Goal: Information Seeking & Learning: Learn about a topic

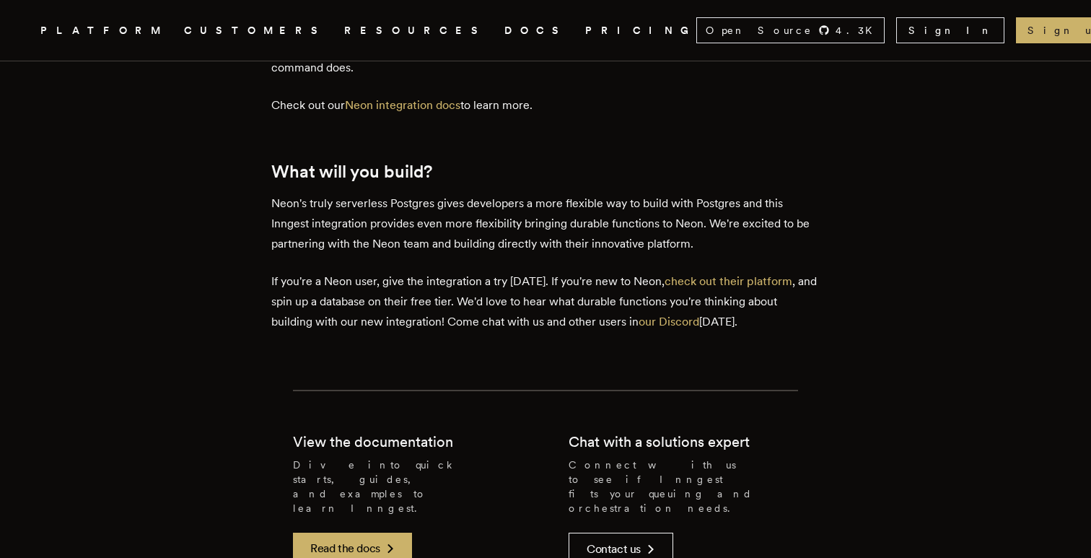
scroll to position [3051, 0]
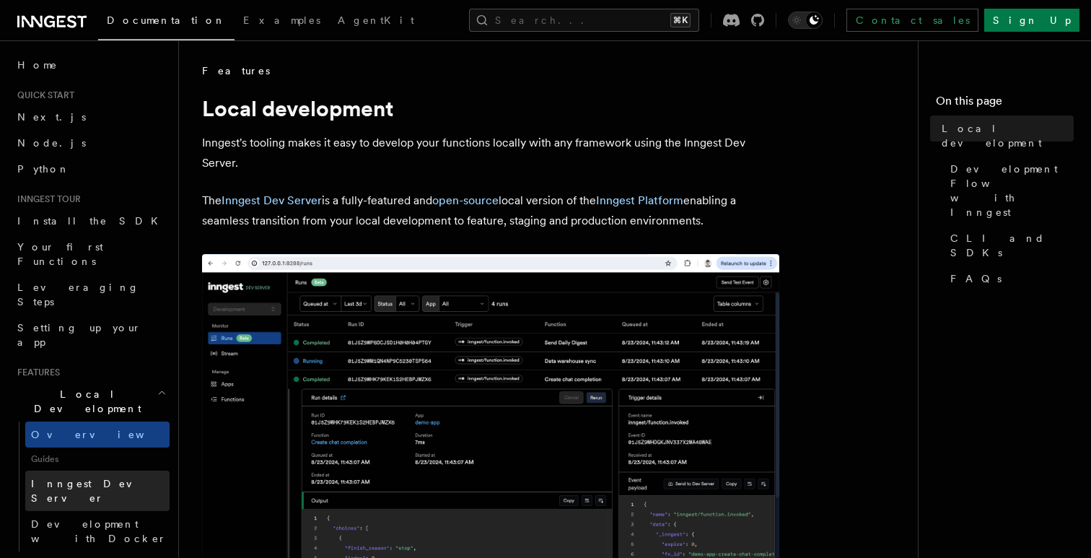
click at [97, 478] on span "Inngest Dev Server" at bounding box center [92, 491] width 123 height 26
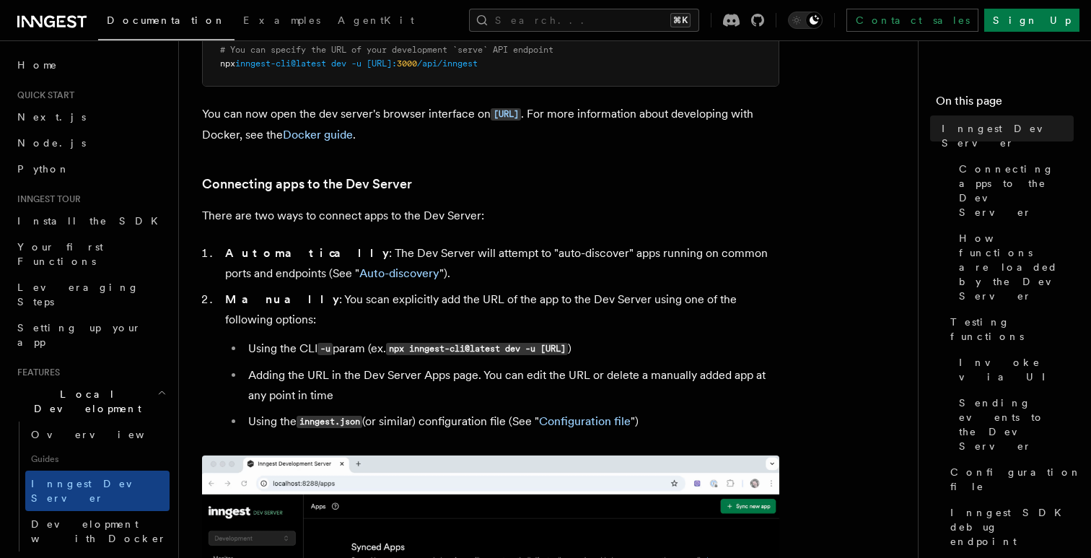
scroll to position [366, 0]
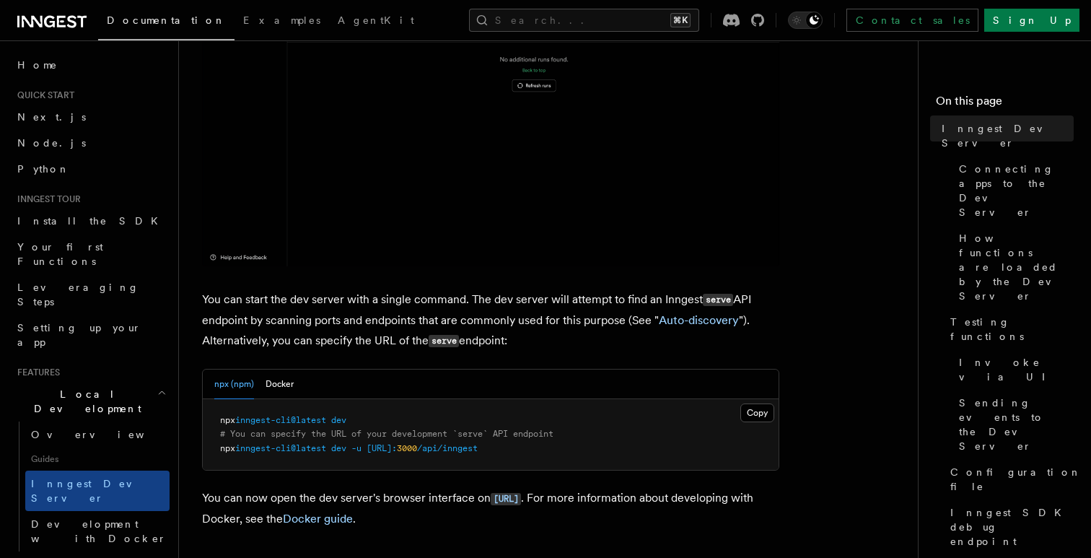
click at [234, 421] on span "npx" at bounding box center [227, 420] width 15 height 10
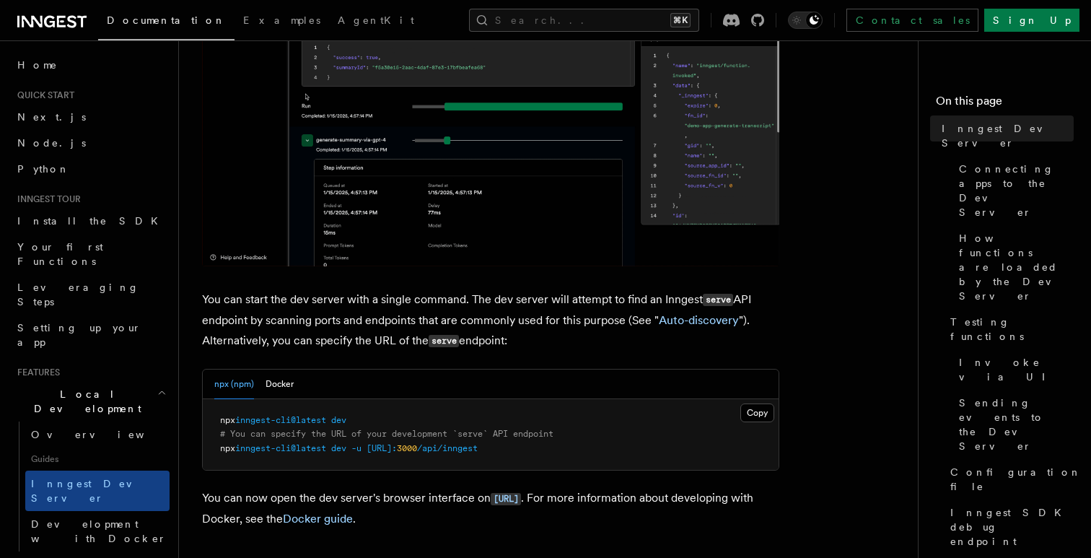
click at [234, 421] on span "npx" at bounding box center [227, 420] width 15 height 10
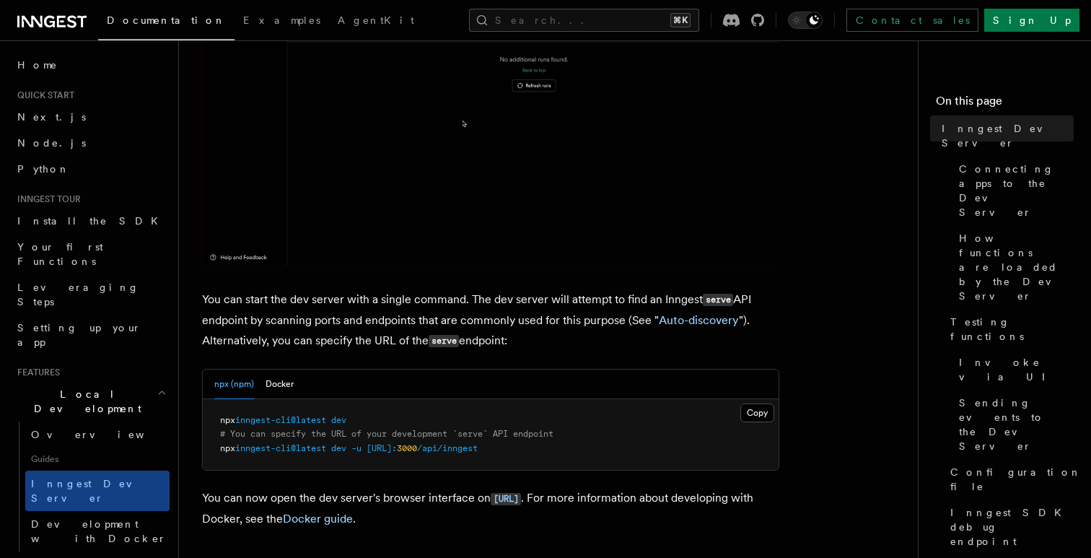
click at [227, 421] on span "npx" at bounding box center [227, 420] width 15 height 10
drag, startPoint x: 227, startPoint y: 421, endPoint x: 341, endPoint y: 418, distance: 114.8
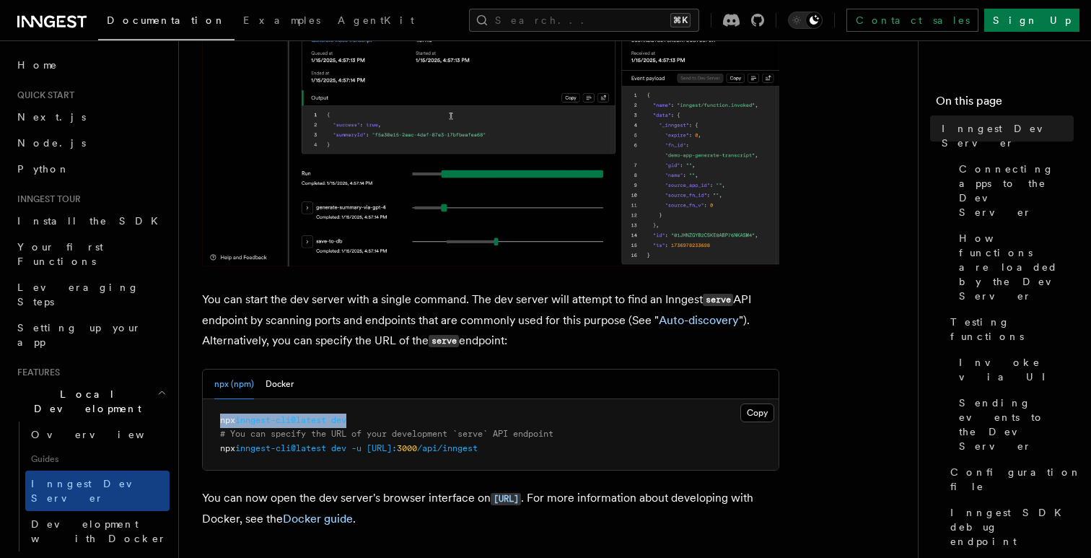
click at [341, 418] on span "npx inngest-cli@latest dev" at bounding box center [283, 420] width 126 height 10
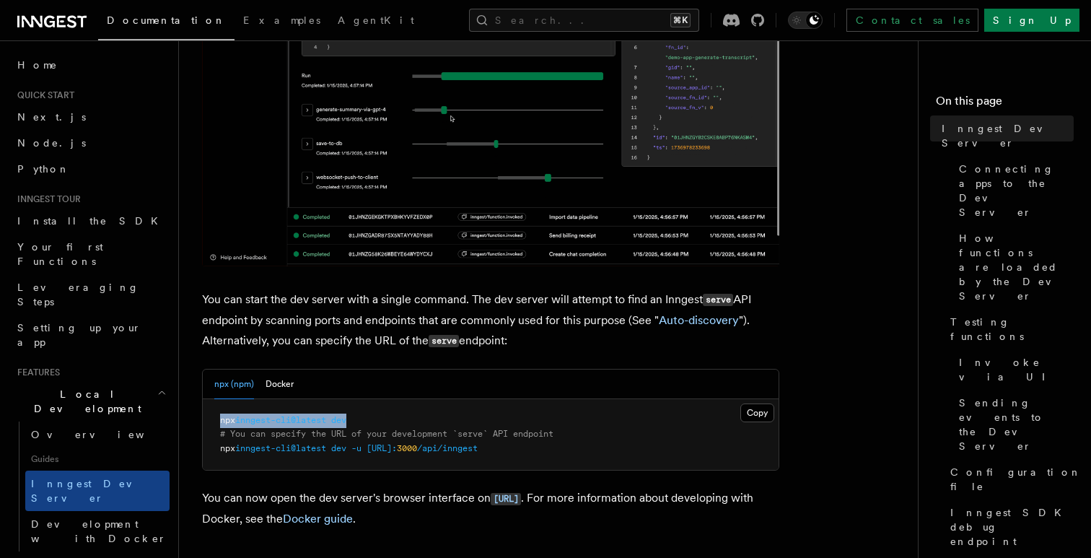
copy span "npx inngest-cli@latest dev"
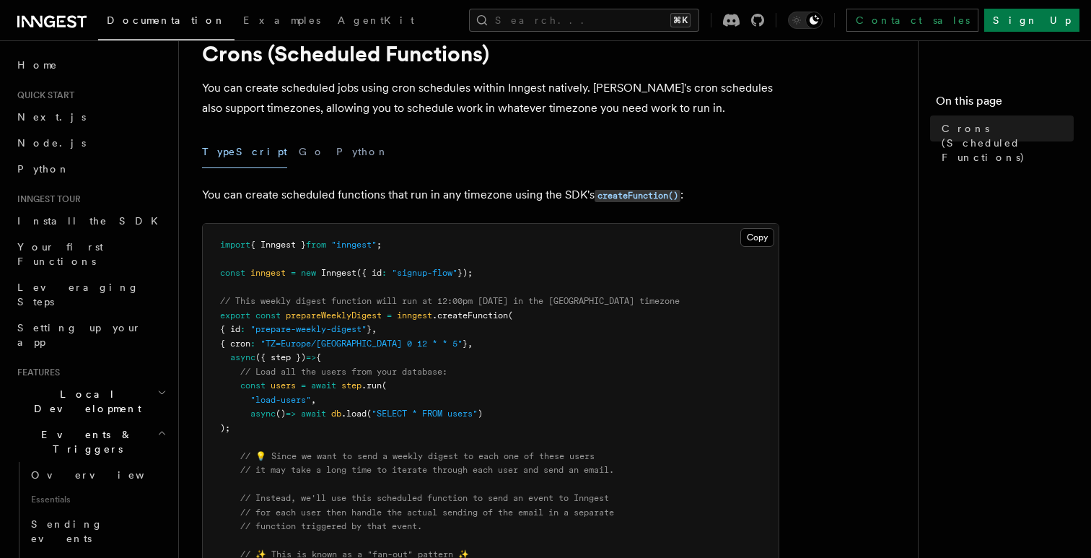
scroll to position [56, 0]
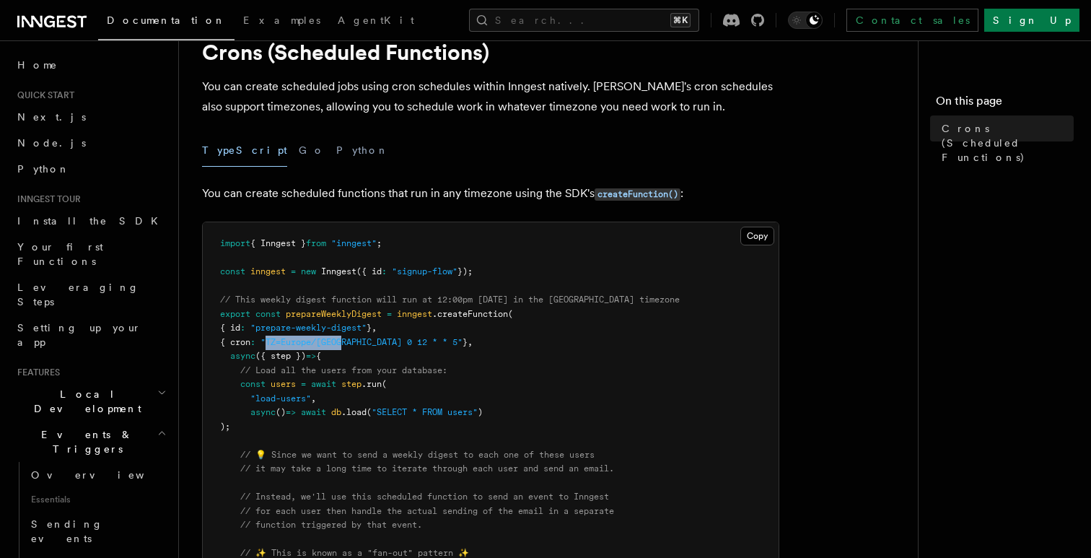
drag, startPoint x: 279, startPoint y: 340, endPoint x: 356, endPoint y: 343, distance: 76.5
click at [356, 343] on span ""TZ=Europe/Paris 0 12 * * 5"" at bounding box center [361, 342] width 202 height 10
copy span "TZ=Europe/Paris"
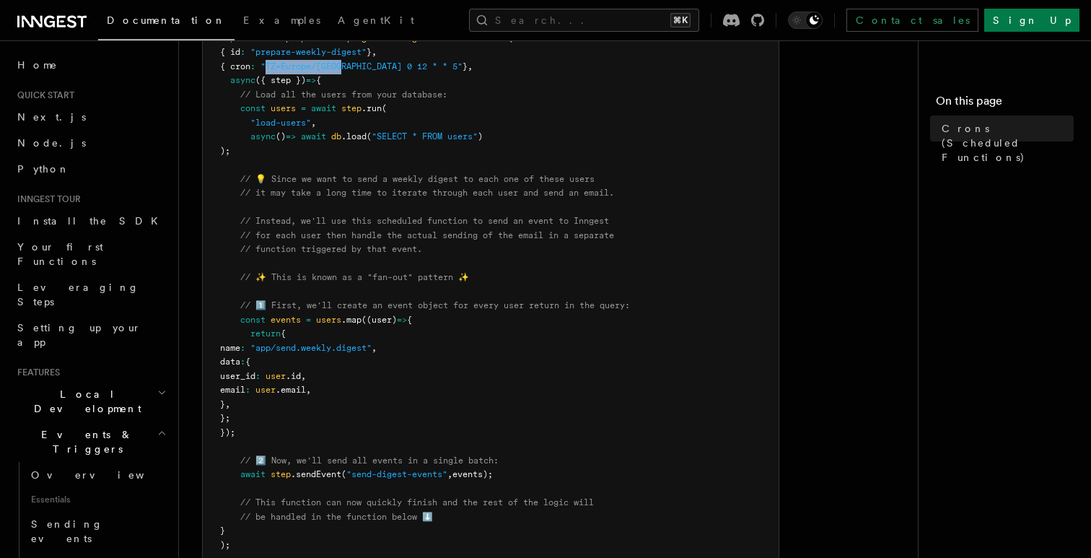
scroll to position [326, 0]
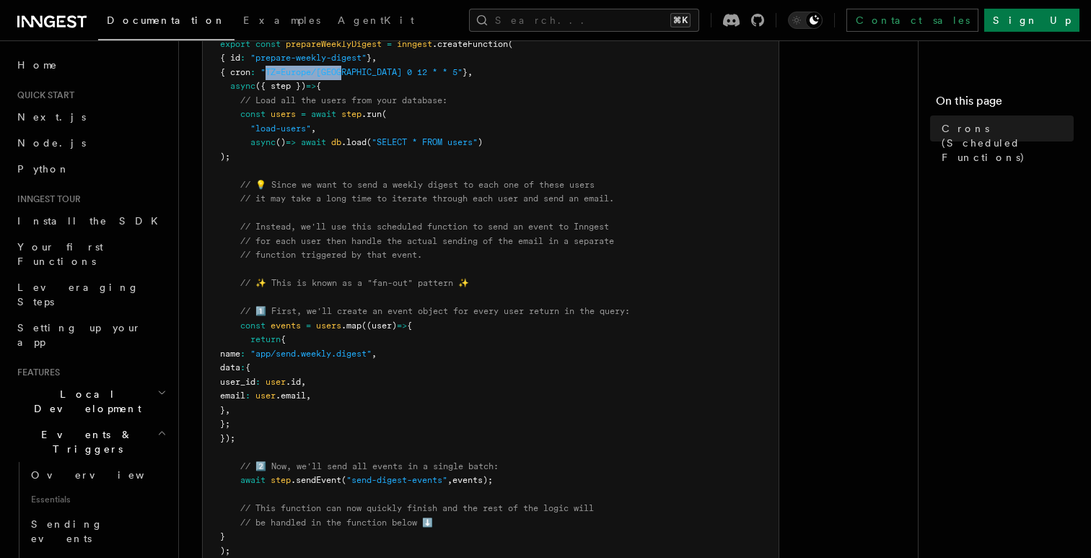
drag, startPoint x: 240, startPoint y: 324, endPoint x: 509, endPoint y: 474, distance: 308.8
click at [509, 474] on pre "import { Inngest } from "inngest" ; const inngest = new Inngest ({ id : "signup…" at bounding box center [491, 396] width 576 height 888
copy code "const events = users .map ((user) => { return { name : "app/send.weekly.digest"…"
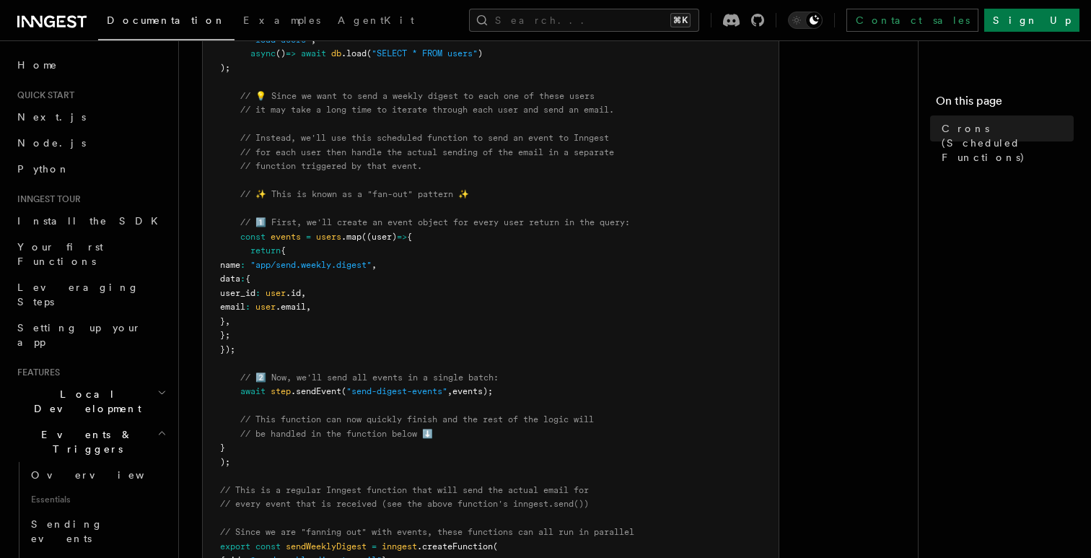
scroll to position [412, 0]
click at [280, 398] on span "step" at bounding box center [281, 394] width 20 height 10
click at [247, 396] on span "await" at bounding box center [252, 394] width 25 height 10
drag, startPoint x: 247, startPoint y: 396, endPoint x: 309, endPoint y: 393, distance: 62.2
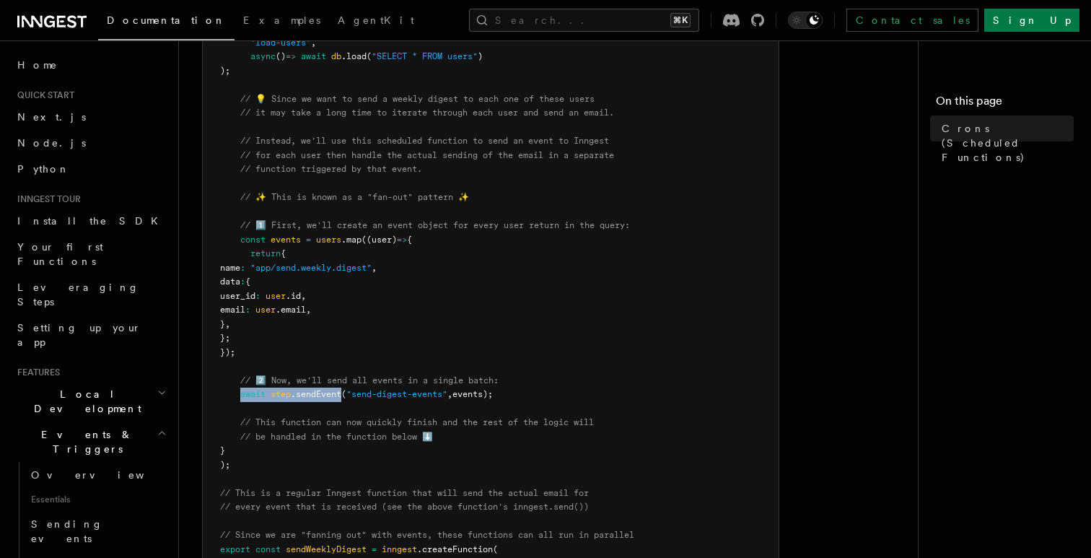
click at [309, 393] on span "await step .sendEvent ( "send-digest-events" , events);" at bounding box center [356, 394] width 273 height 10
copy span "await step .sendEvent"
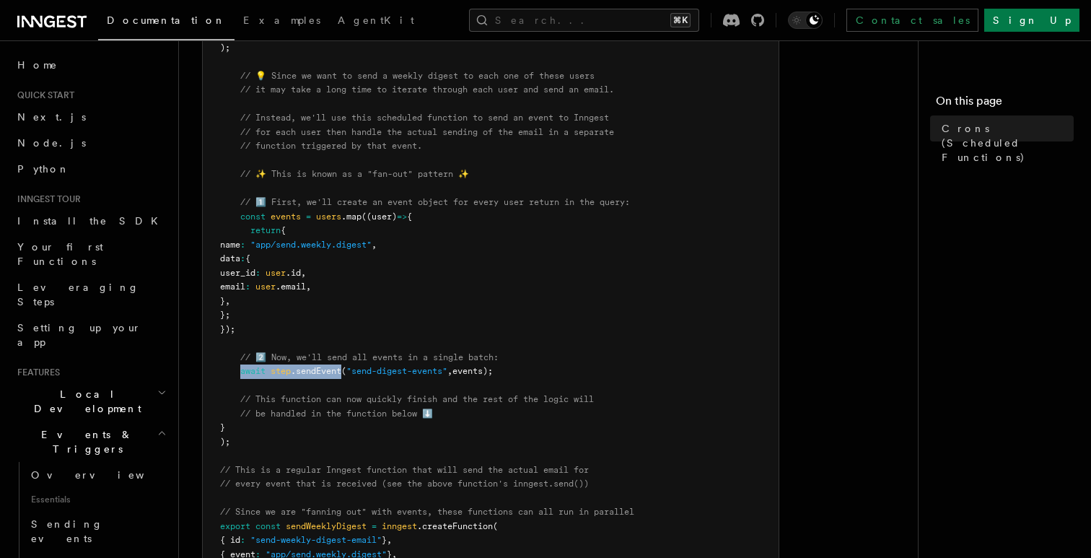
scroll to position [431, 0]
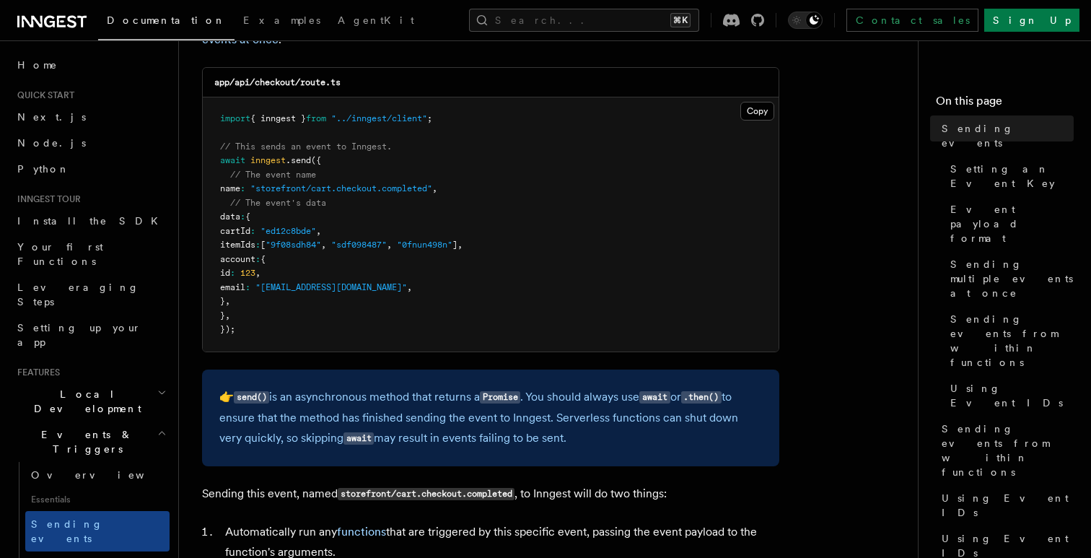
scroll to position [411, 0]
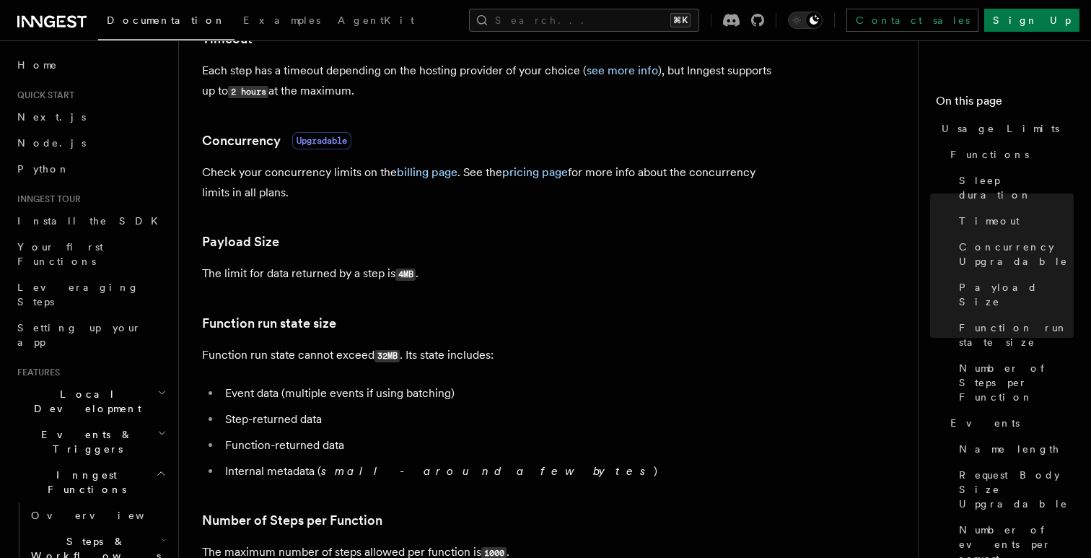
scroll to position [437, 0]
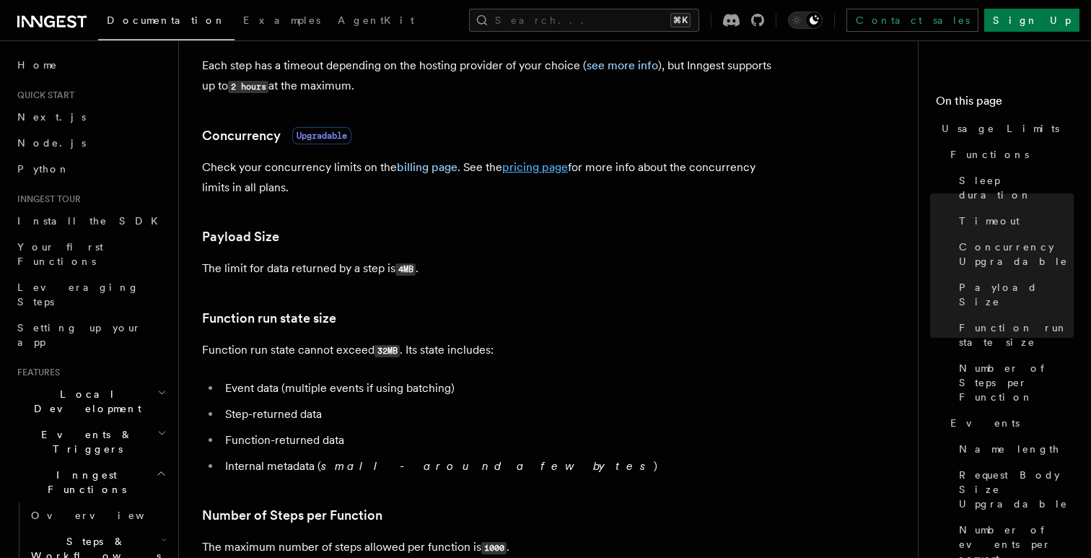
click at [522, 173] on link "pricing page" at bounding box center [535, 167] width 66 height 14
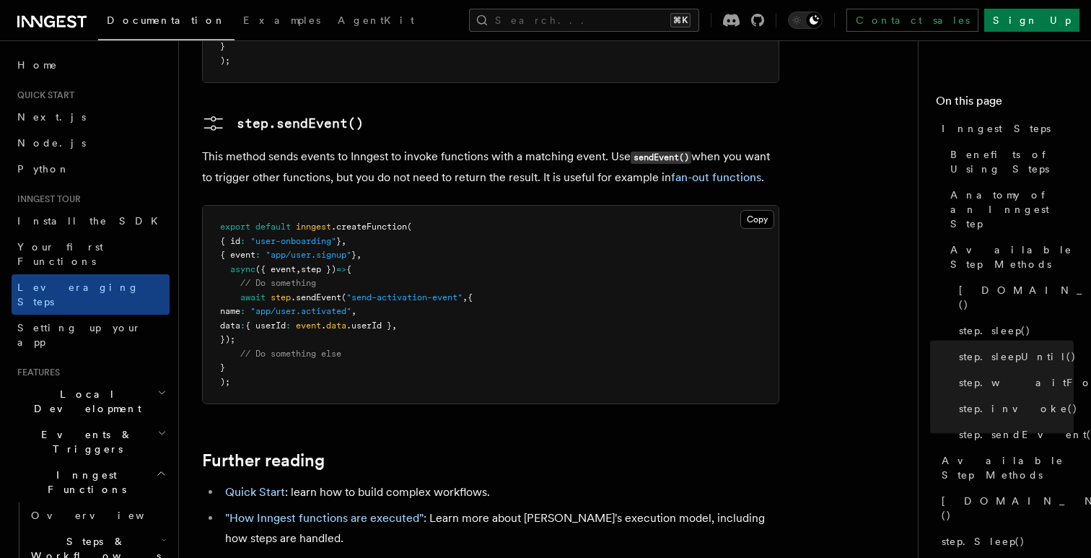
scroll to position [3099, 0]
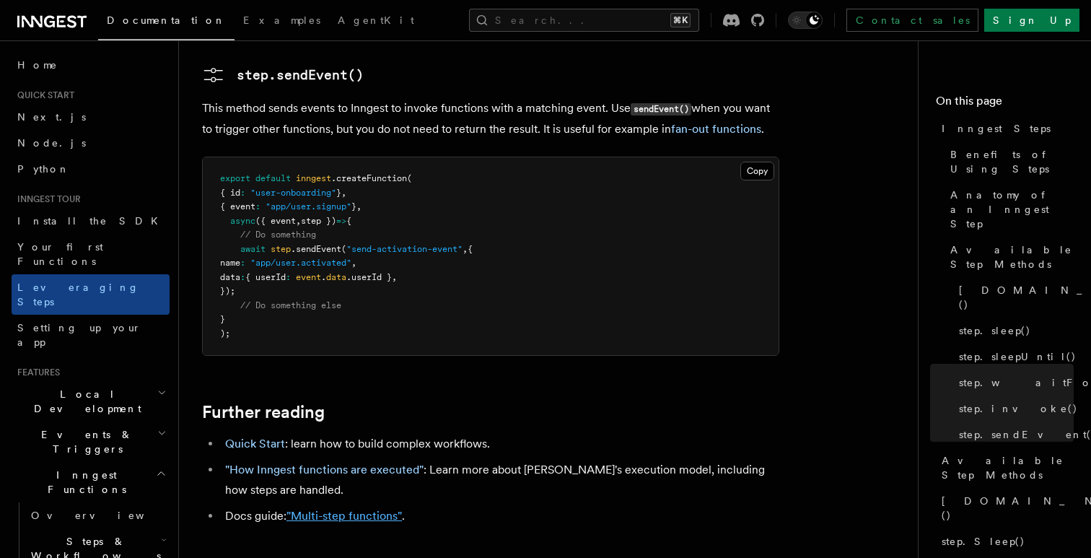
click at [333, 509] on link ""Multi-step functions"" at bounding box center [343, 516] width 115 height 14
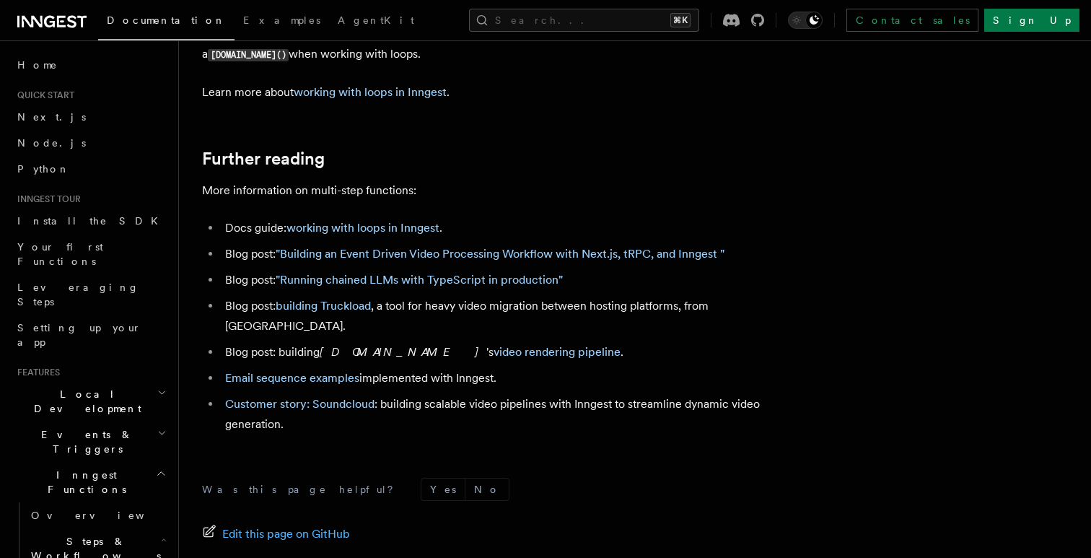
scroll to position [4820, 0]
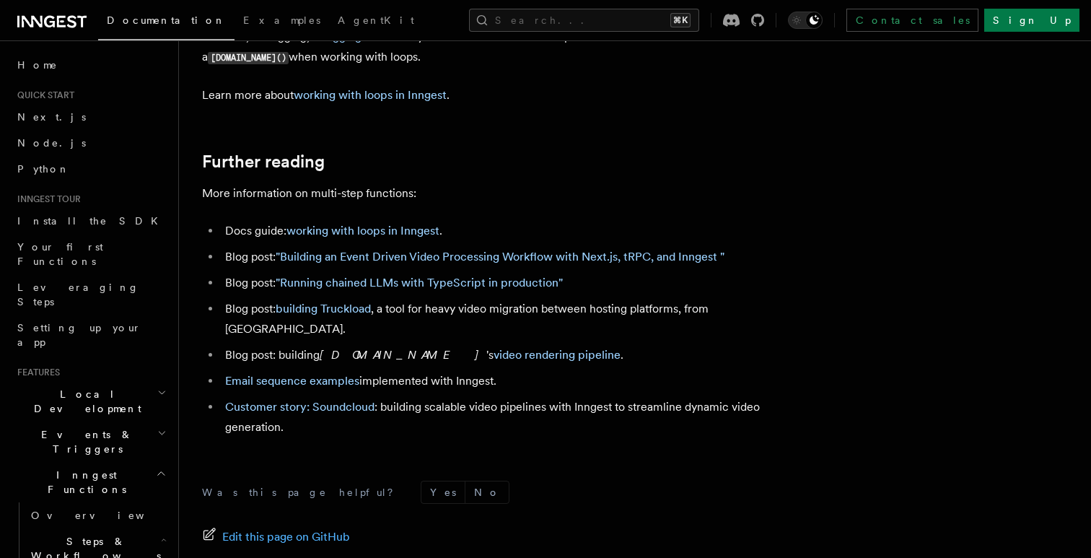
click at [716, 172] on h2 "Further reading" at bounding box center [490, 162] width 577 height 20
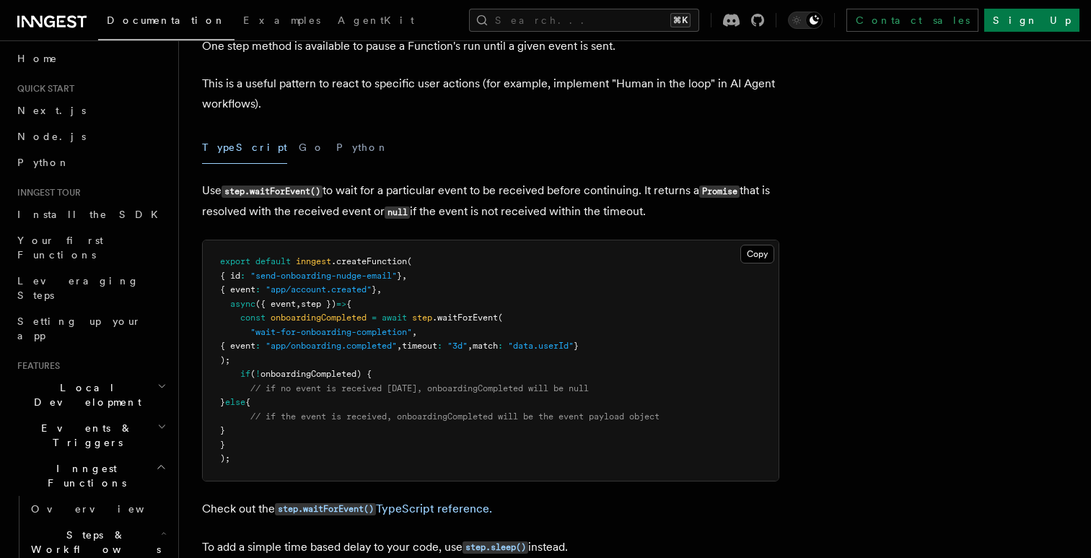
scroll to position [97, 0]
click at [478, 318] on span ".waitForEvent" at bounding box center [465, 317] width 66 height 10
copy span "waitForEvent"
drag, startPoint x: 250, startPoint y: 346, endPoint x: 636, endPoint y: 350, distance: 386.1
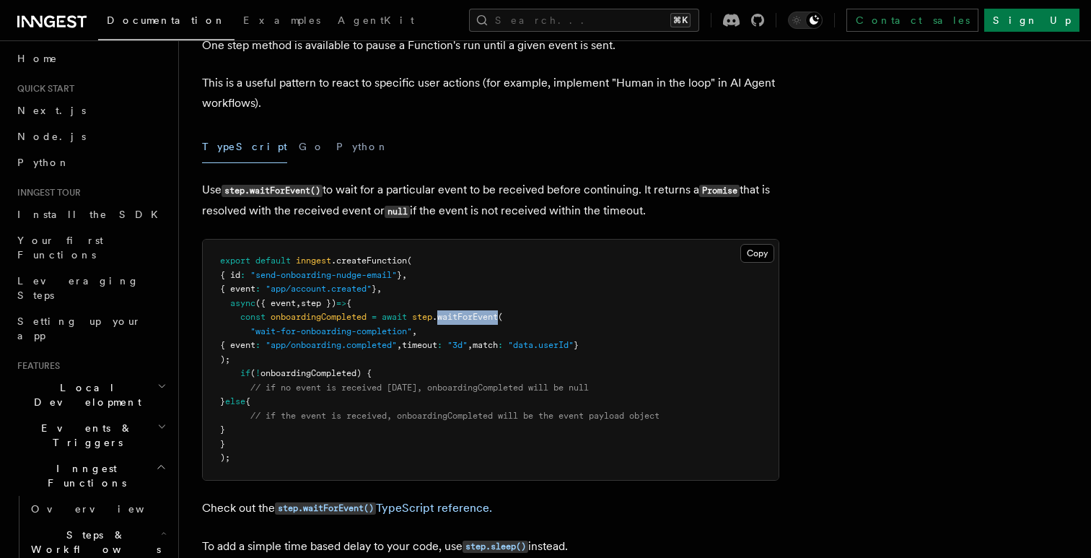
click at [636, 350] on pre "export default inngest .createFunction ( { id : "send-onboarding-nudge-email" }…" at bounding box center [491, 360] width 576 height 240
copy span "{ event : "app/onboarding.completed" , timeout : "3d" , match : "data.userId" }"
